Goal: Information Seeking & Learning: Learn about a topic

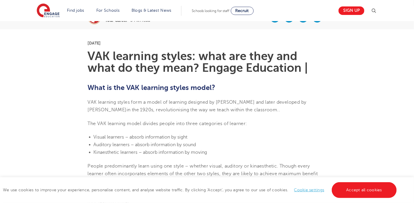
scroll to position [147, 0]
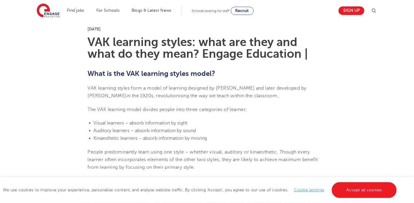
drag, startPoint x: 322, startPoint y: 98, endPoint x: 308, endPoint y: 22, distance: 77.5
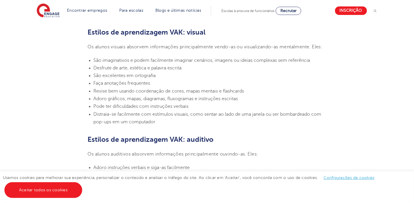
scroll to position [411, 0]
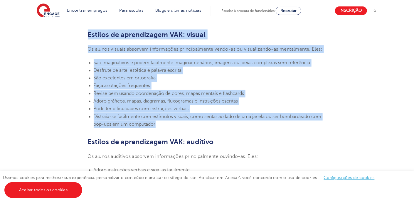
drag, startPoint x: 87, startPoint y: 33, endPoint x: 212, endPoint y: 122, distance: 152.8
click at [212, 122] on section "[DATE] Estilos de aprendizagem VAK: o que são e o que significam? Envolva a edu…" at bounding box center [207, 184] width 356 height 867
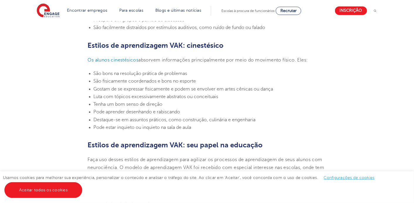
scroll to position [616, 0]
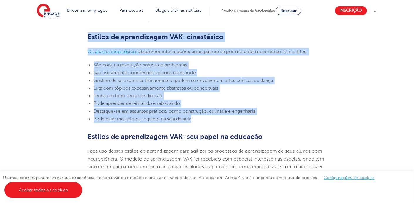
drag, startPoint x: 85, startPoint y: 35, endPoint x: 264, endPoint y: 117, distance: 196.6
click at [291, 86] on li "Luta com tópicos excessivamente abstratos ou conceituais" at bounding box center [210, 89] width 233 height 8
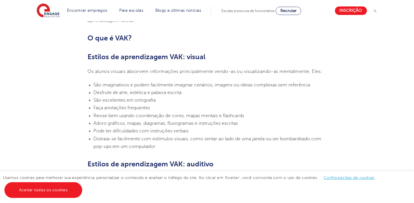
scroll to position [249, 0]
